Goal: Information Seeking & Learning: Learn about a topic

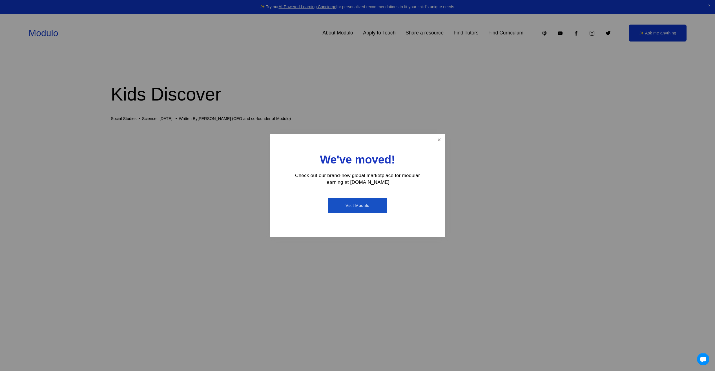
click at [357, 264] on div at bounding box center [357, 185] width 715 height 371
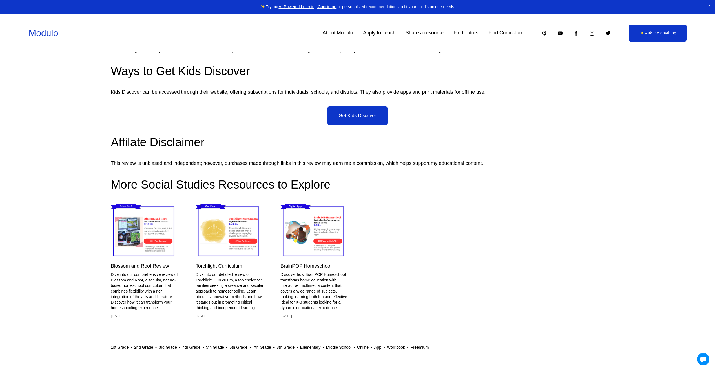
scroll to position [2255, 0]
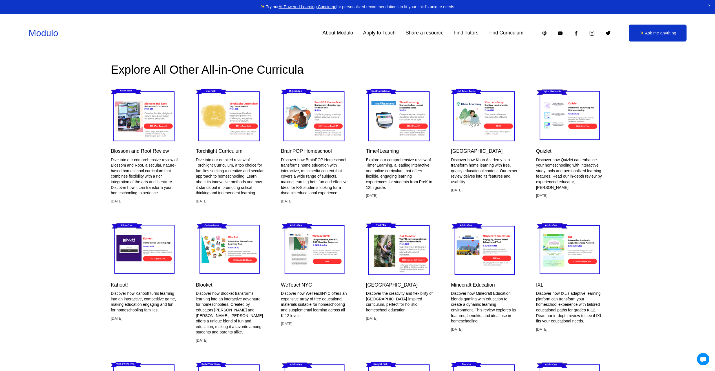
scroll to position [2933, 0]
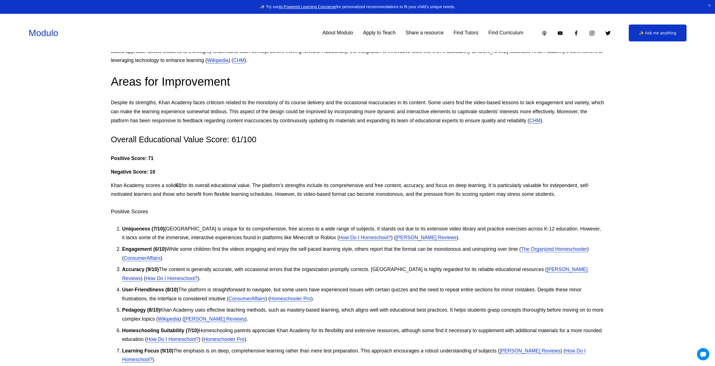
scroll to position [1297, 0]
